Goal: Find specific page/section: Find specific page/section

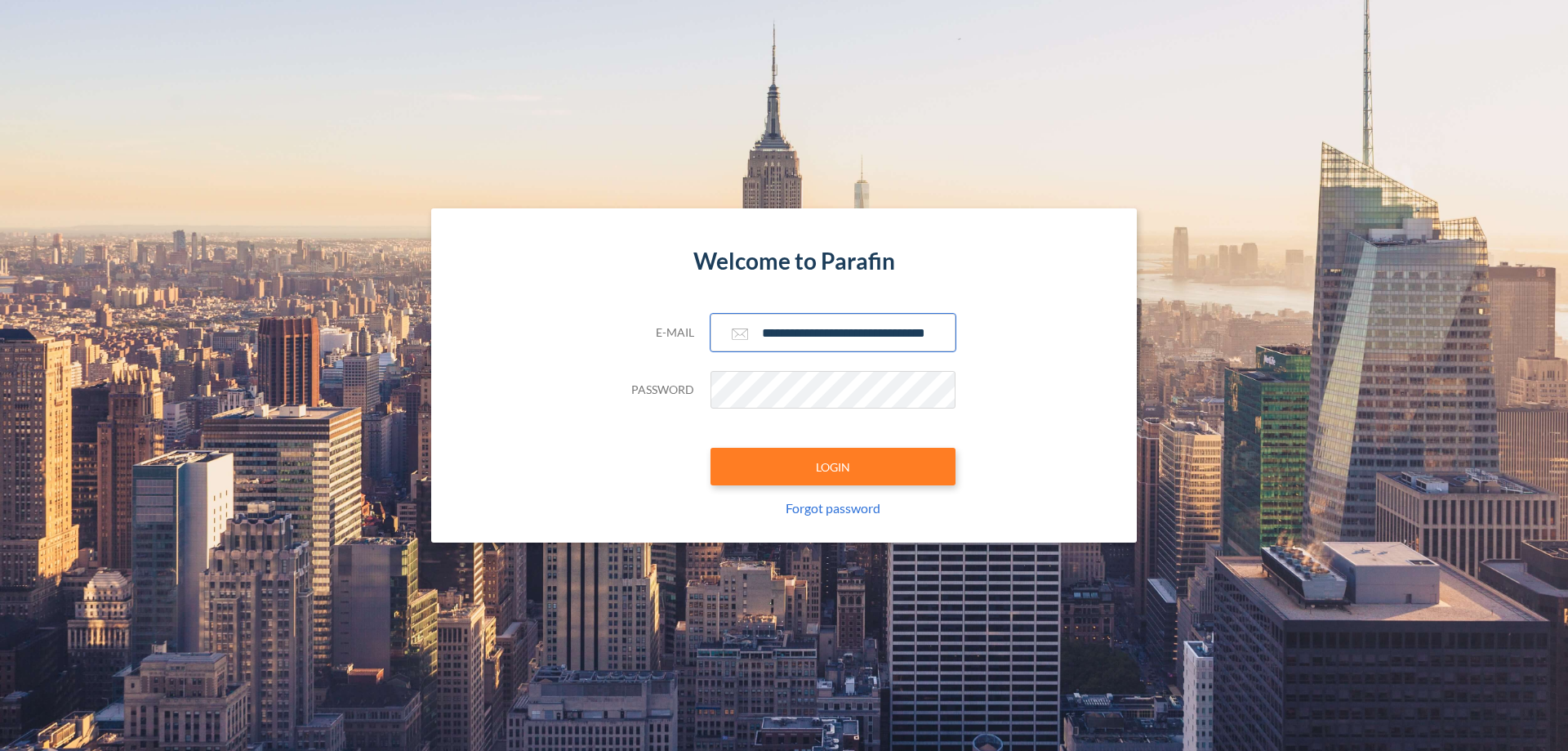
scroll to position [0, 26]
type input "**********"
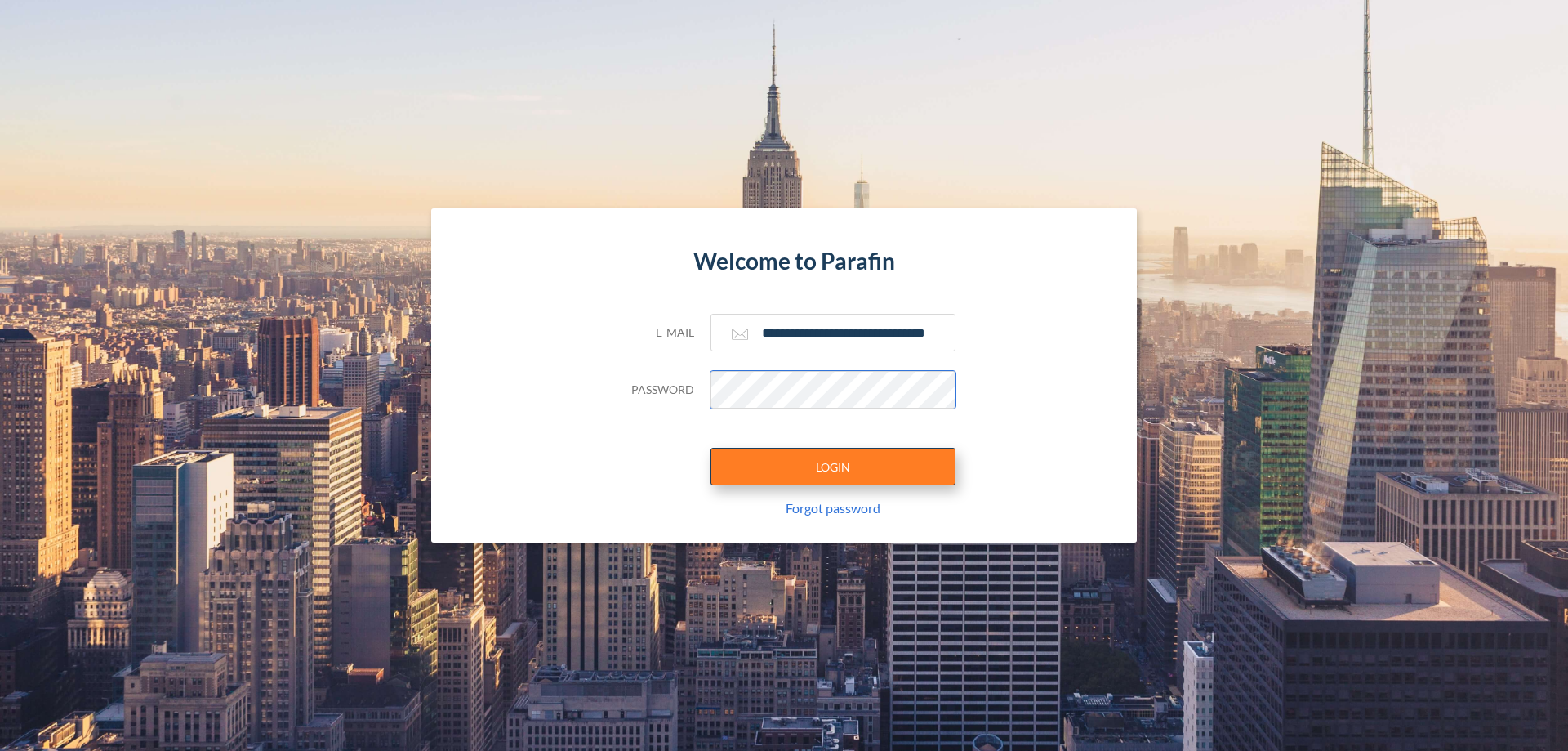
scroll to position [0, 0]
click at [833, 466] on button "LOGIN" at bounding box center [832, 467] width 245 height 38
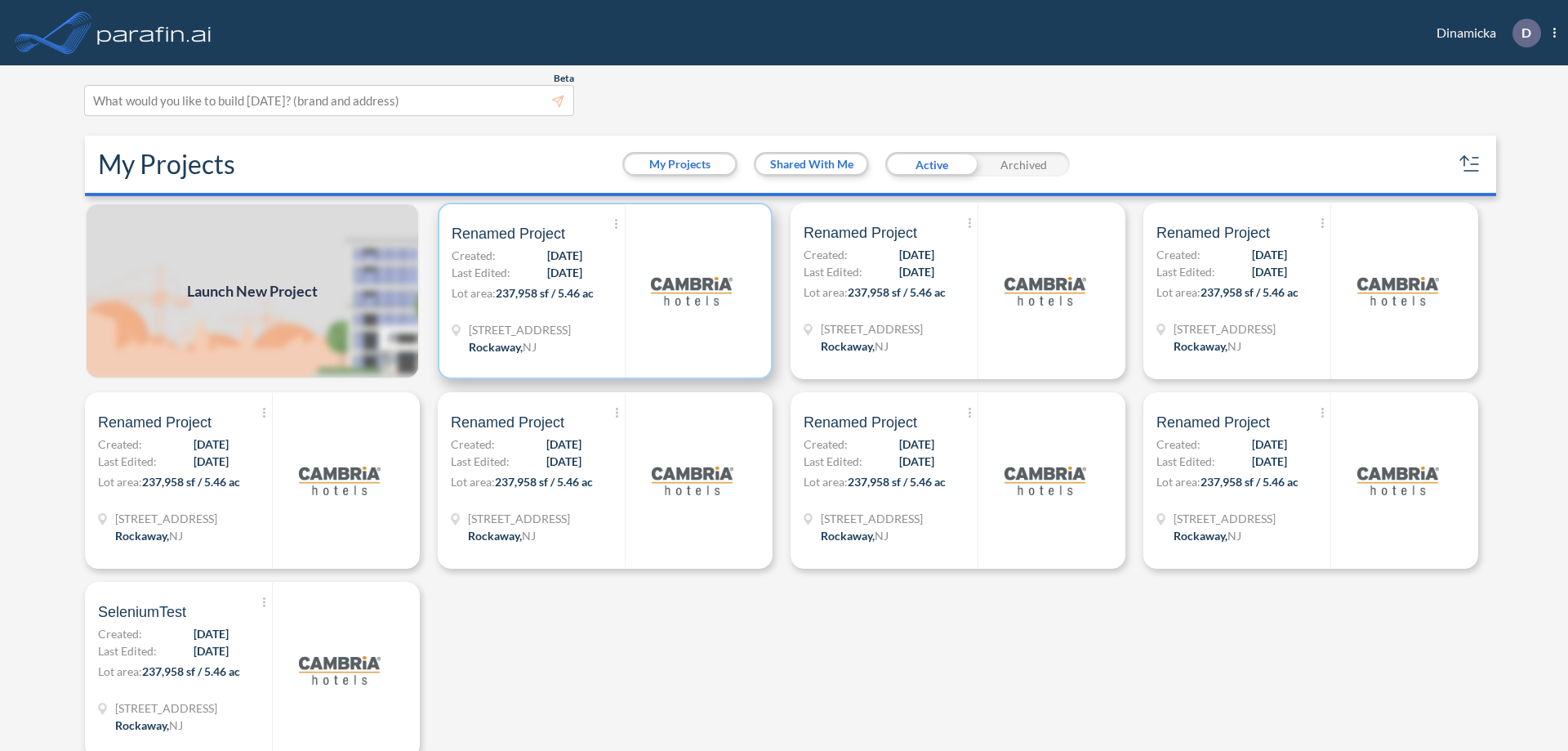
scroll to position [5, 0]
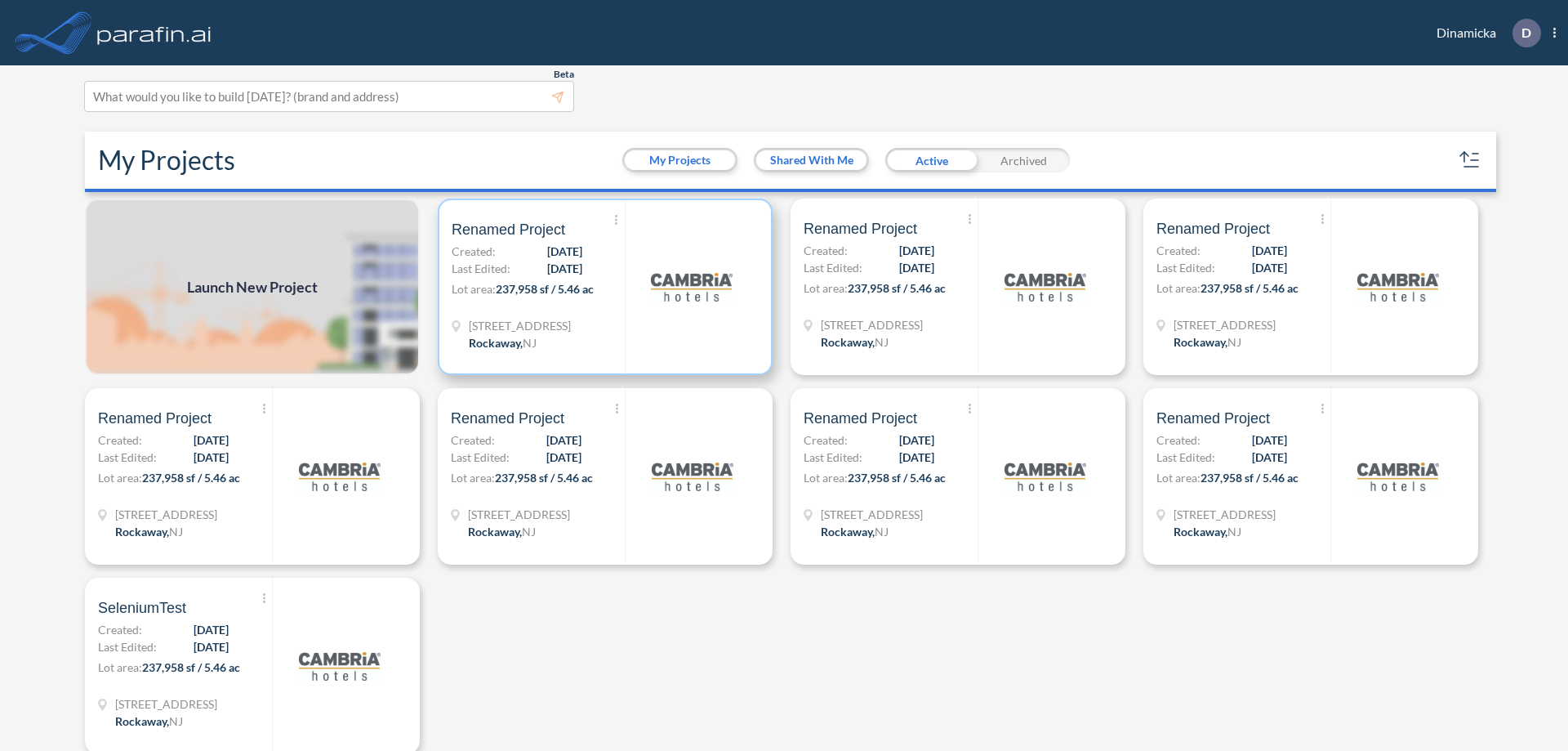
click at [602, 287] on p "Lot area: 237,958 sf / 5.46 ac" at bounding box center [537, 292] width 173 height 24
